Goal: Navigation & Orientation: Find specific page/section

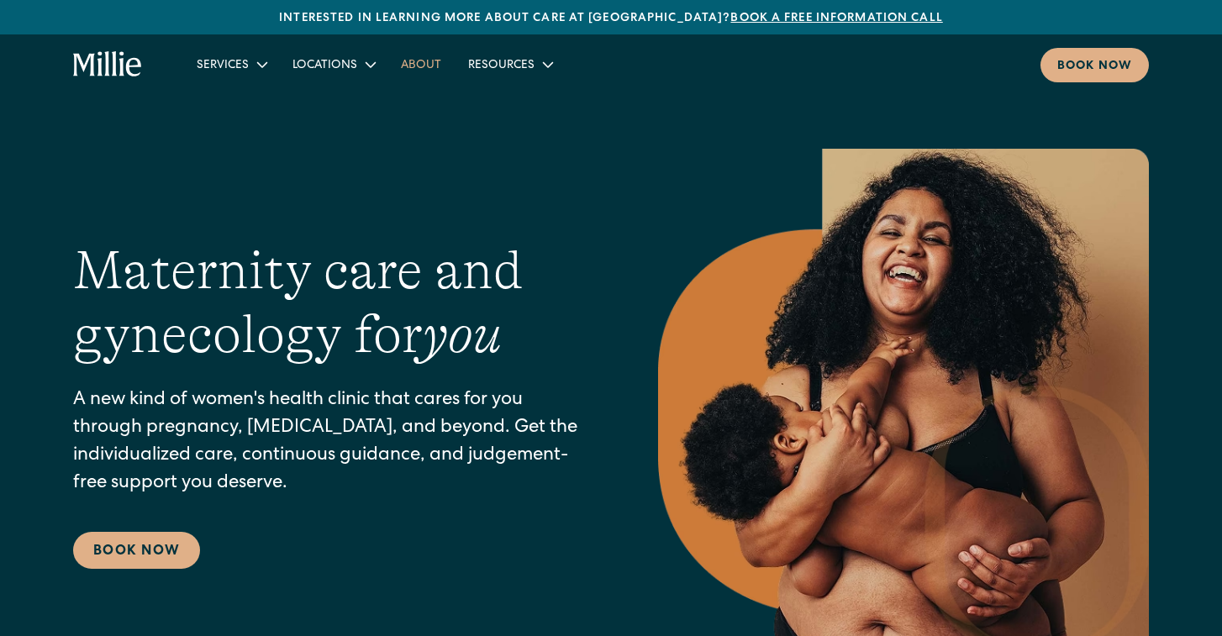
click at [396, 67] on link "About" at bounding box center [420, 64] width 67 height 28
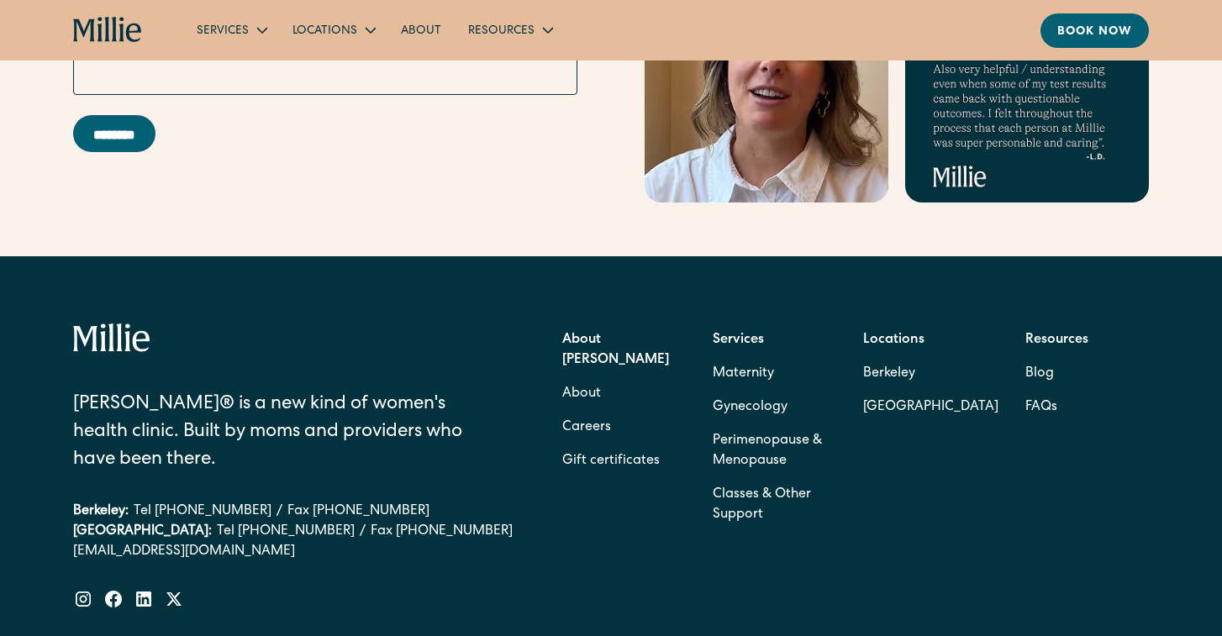
scroll to position [5230, 0]
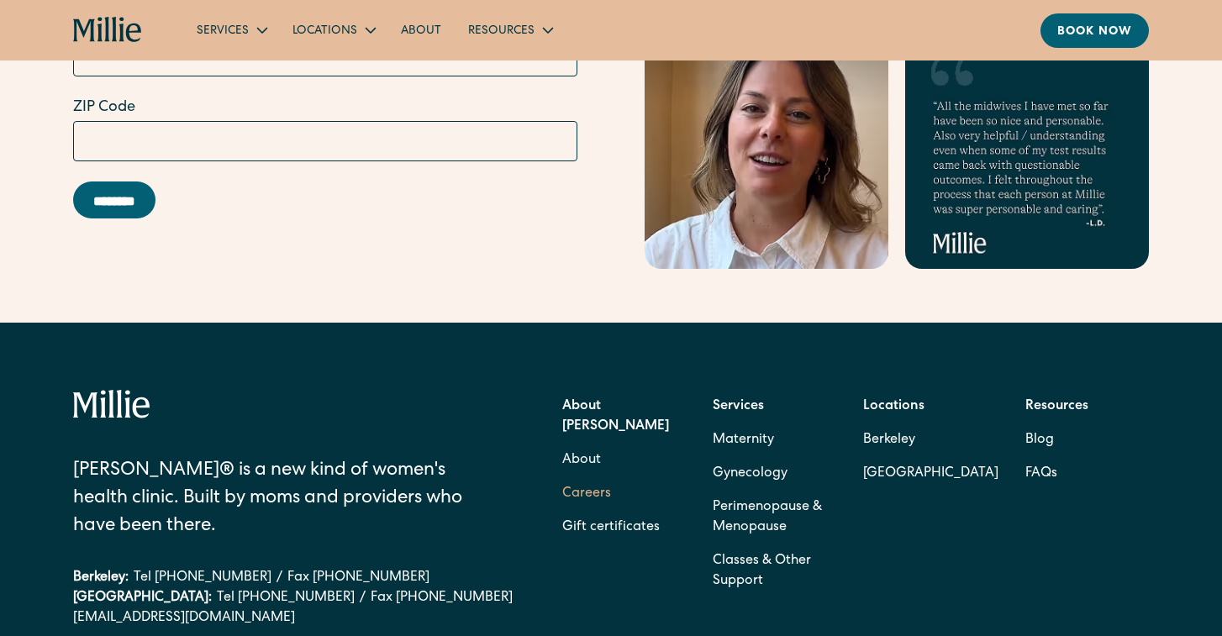
click at [582, 477] on link "Careers" at bounding box center [586, 494] width 49 height 34
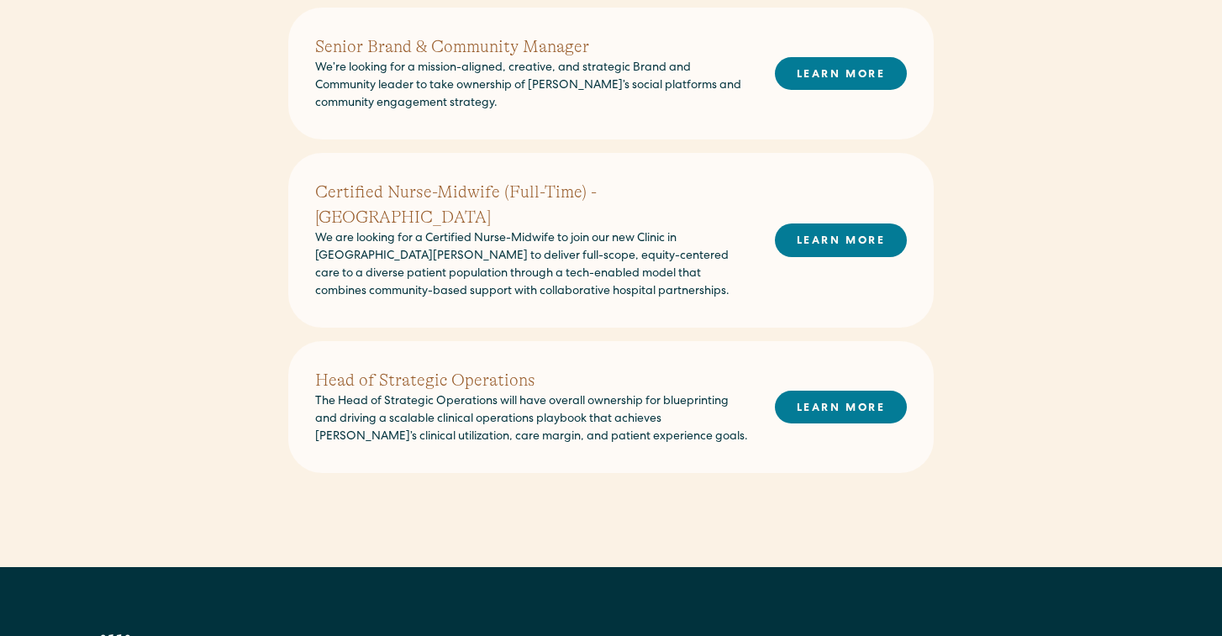
scroll to position [1362, 0]
